Goal: Task Accomplishment & Management: Use online tool/utility

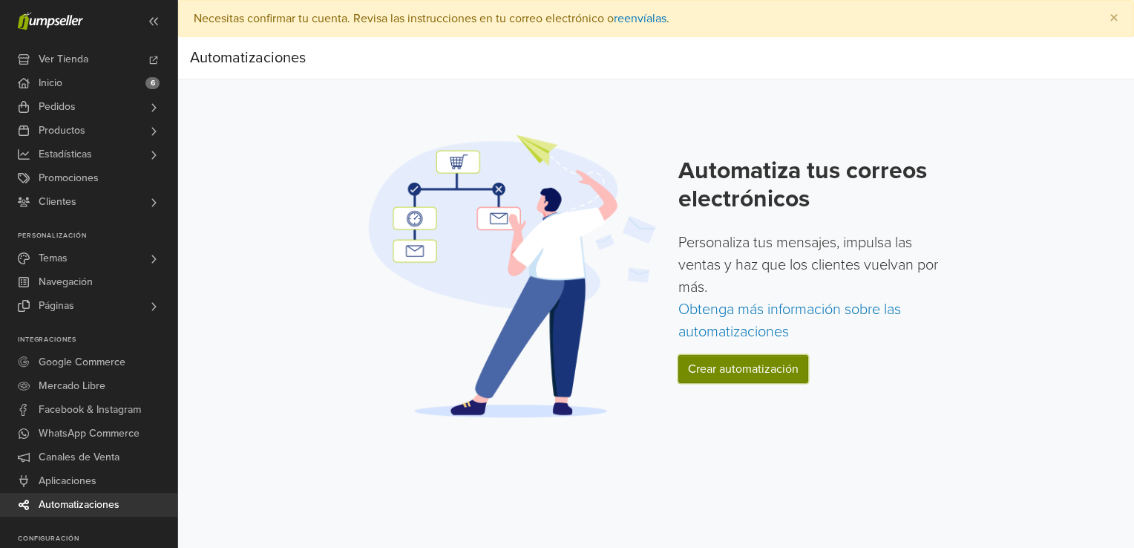
click at [727, 373] on link "Crear automatización" at bounding box center [743, 369] width 130 height 28
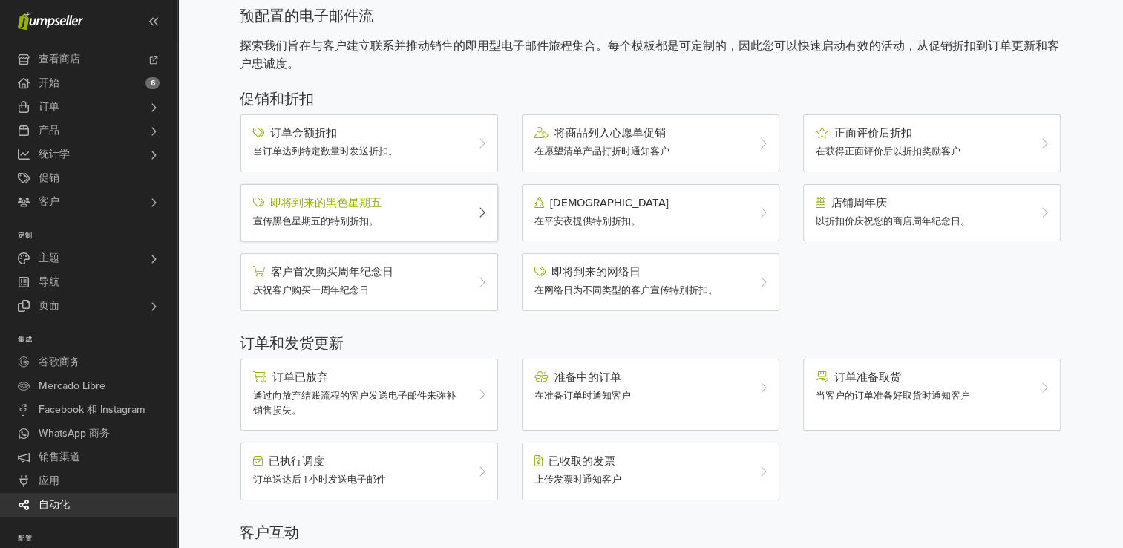
scroll to position [71, 0]
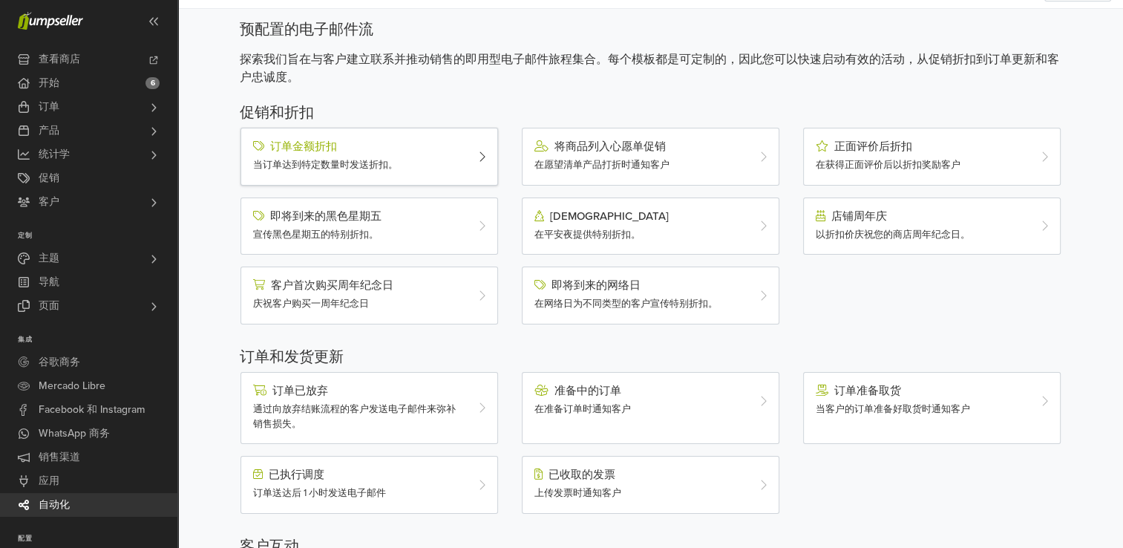
click at [324, 159] on span "当订单达到特定数量时发送折扣。" at bounding box center [325, 165] width 145 height 12
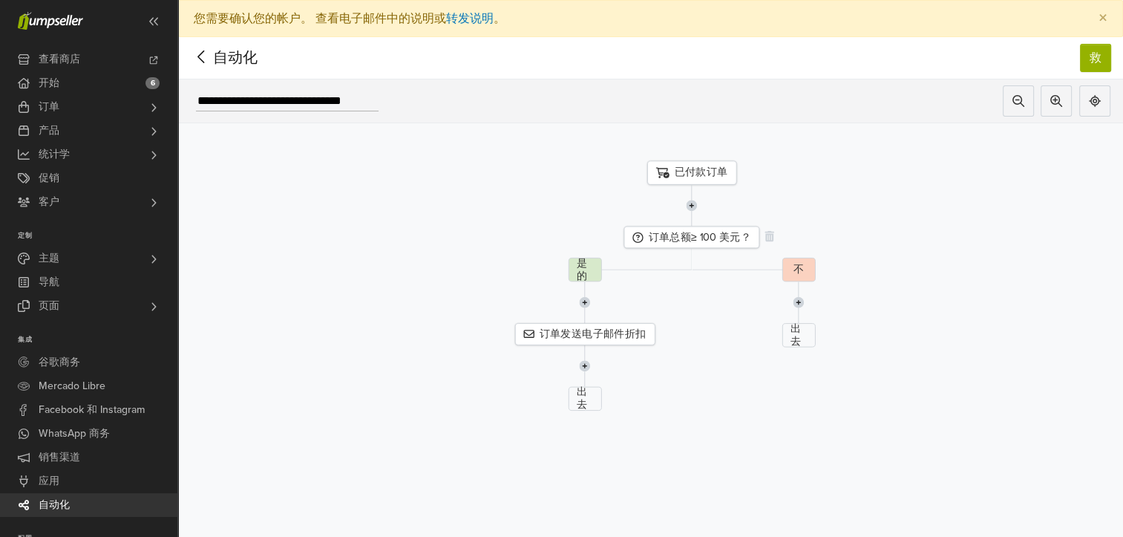
click at [671, 239] on font "订单总额≥ 100 美元？" at bounding box center [699, 237] width 102 height 13
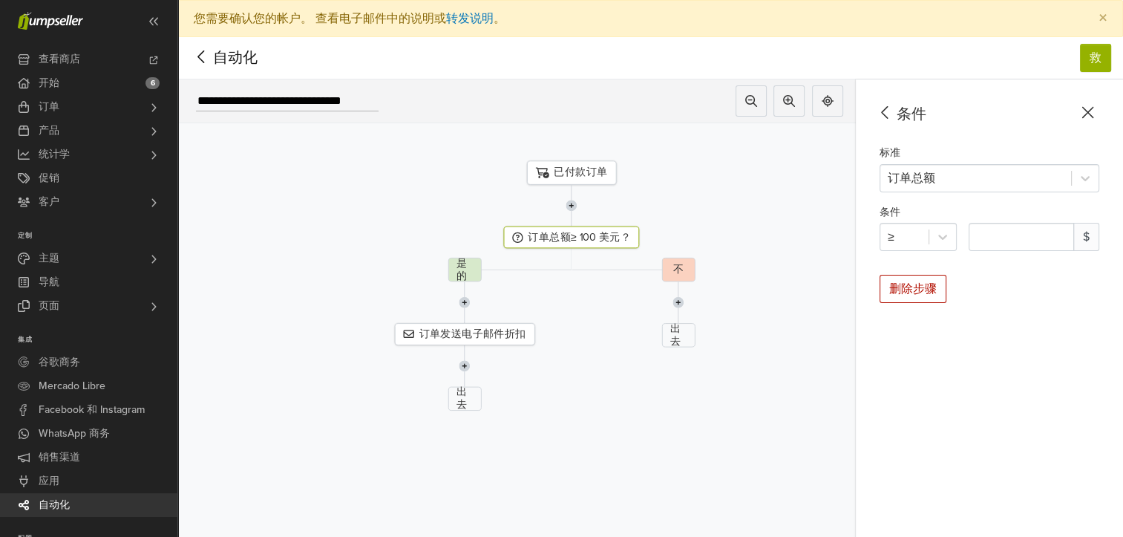
click at [1098, 116] on icon at bounding box center [1087, 112] width 23 height 19
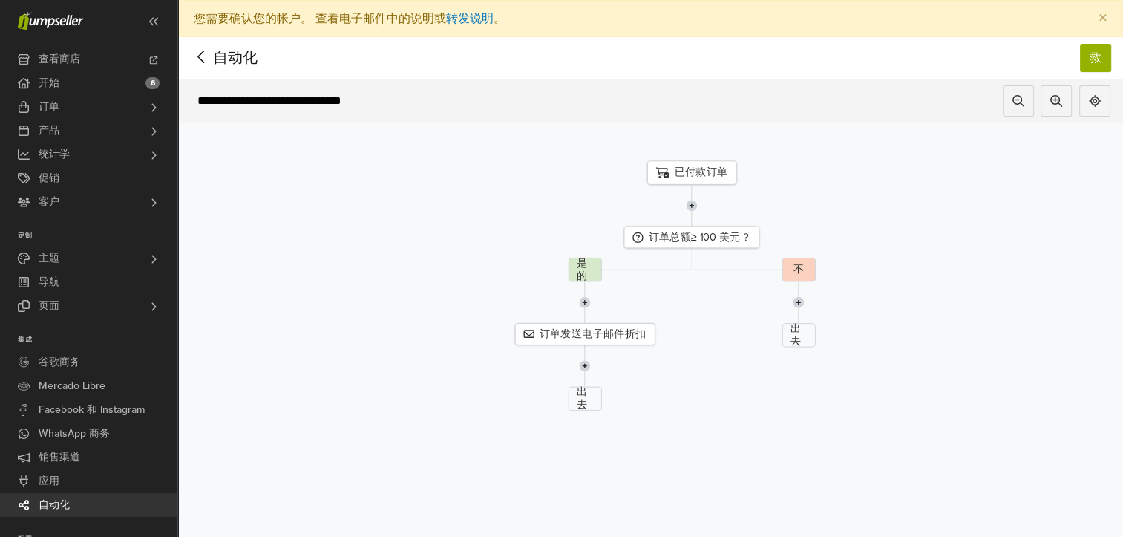
click at [201, 54] on icon at bounding box center [201, 57] width 23 height 19
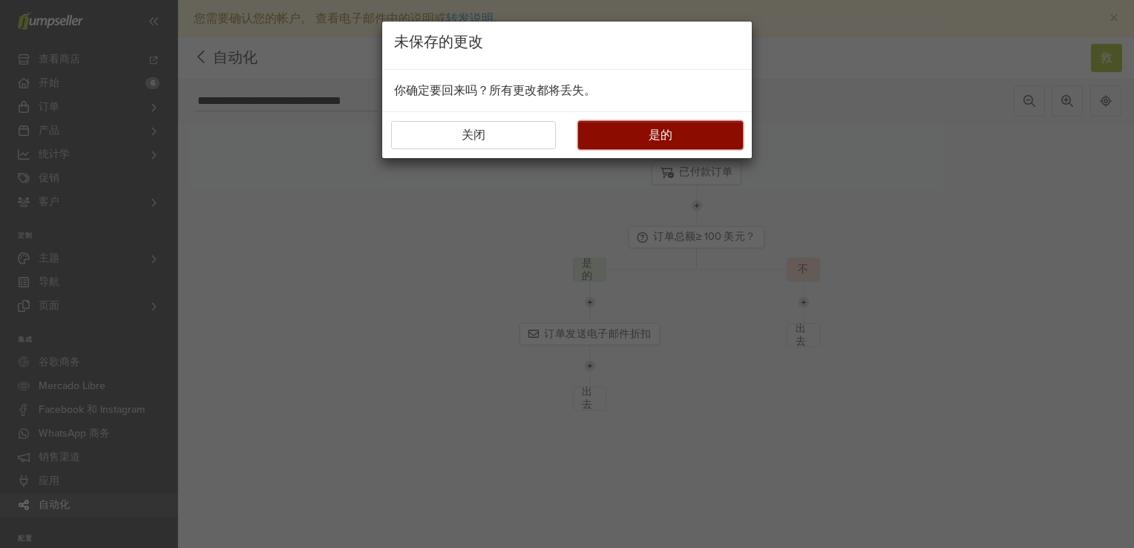
click at [629, 136] on button "是的" at bounding box center [660, 135] width 165 height 28
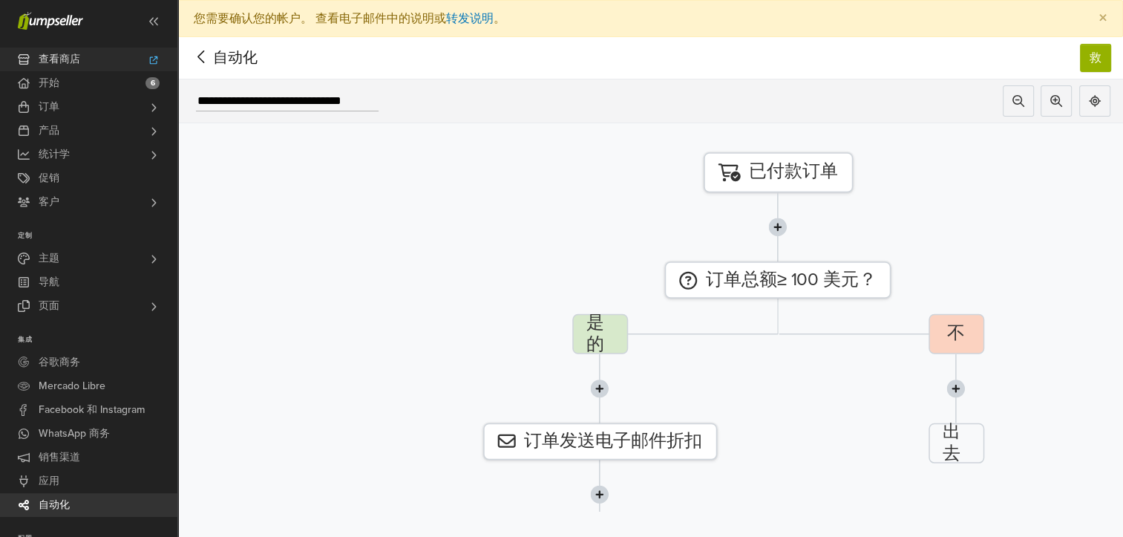
click at [49, 64] on span "查看商店" at bounding box center [60, 60] width 42 height 24
drag, startPoint x: 1111, startPoint y: 58, endPoint x: 1098, endPoint y: 59, distance: 13.4
click at [1110, 57] on button "救" at bounding box center [1095, 58] width 31 height 28
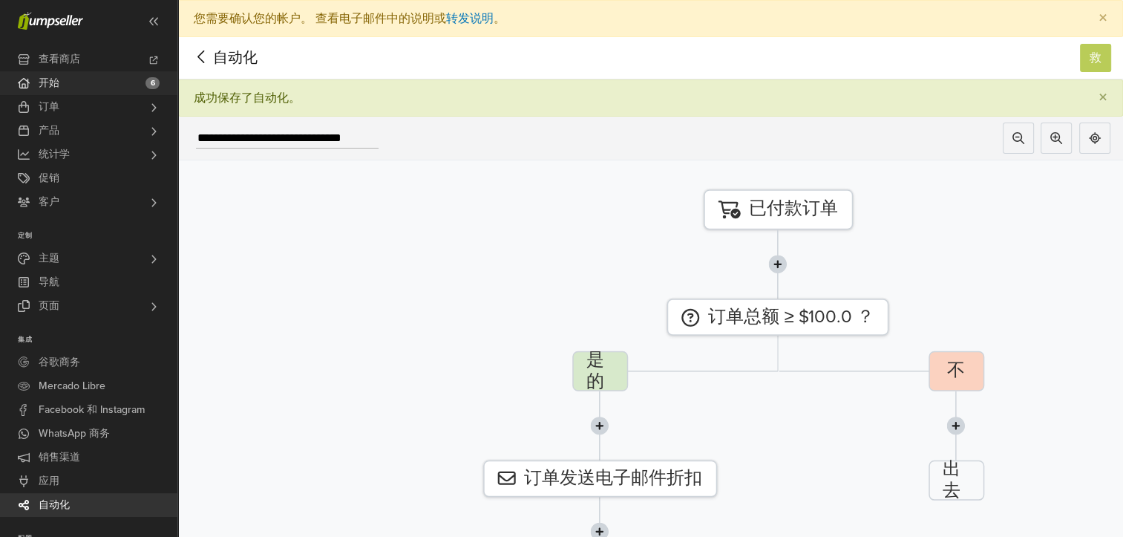
click at [56, 87] on span "开始" at bounding box center [49, 83] width 21 height 24
